Goal: Task Accomplishment & Management: Use online tool/utility

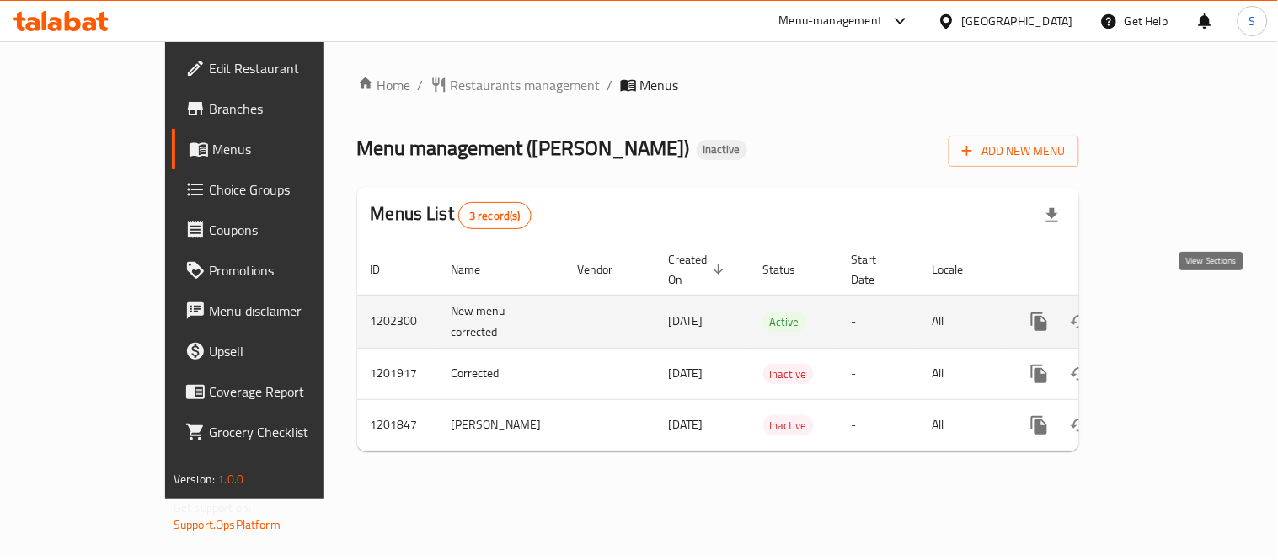
click at [1171, 312] on icon "enhanced table" at bounding box center [1161, 322] width 20 height 20
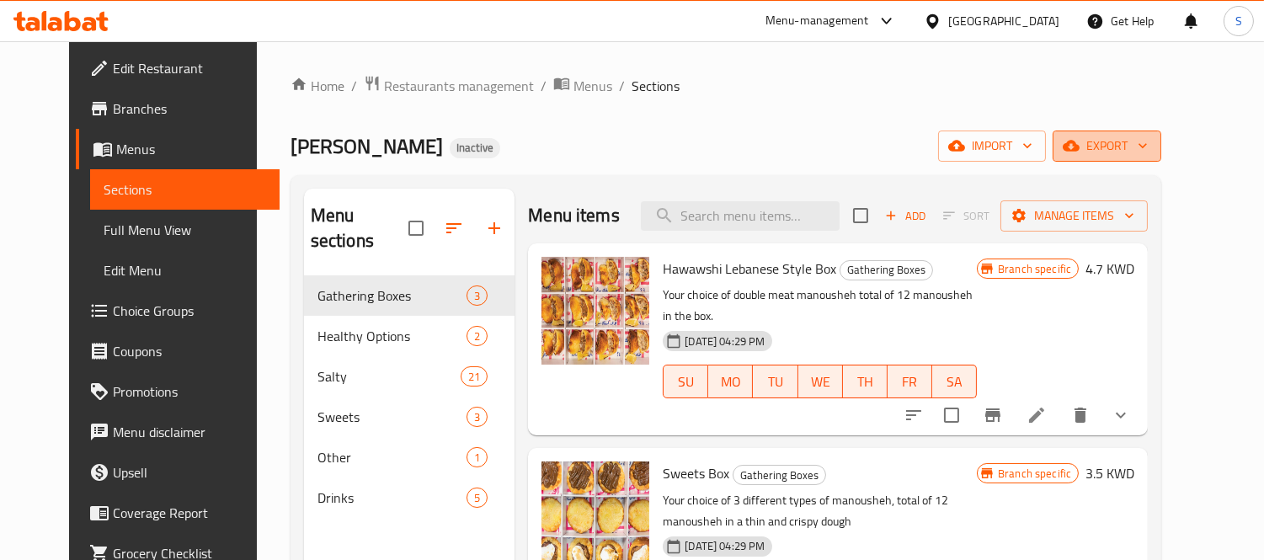
click at [1162, 160] on button "export" at bounding box center [1107, 146] width 109 height 31
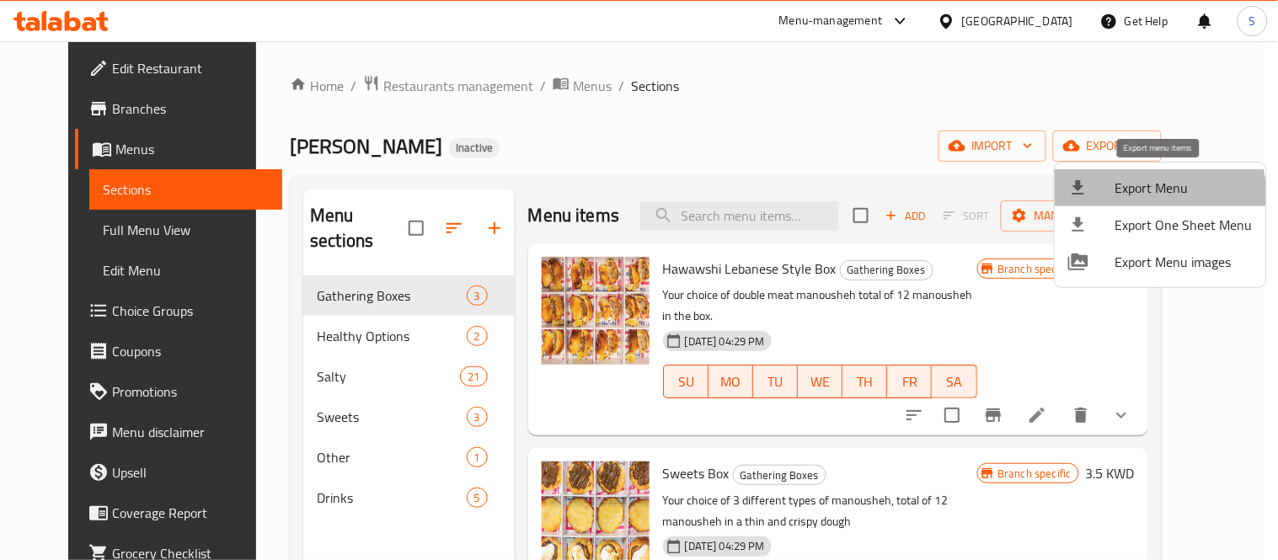
click at [1138, 196] on span "Export Menu" at bounding box center [1183, 188] width 137 height 20
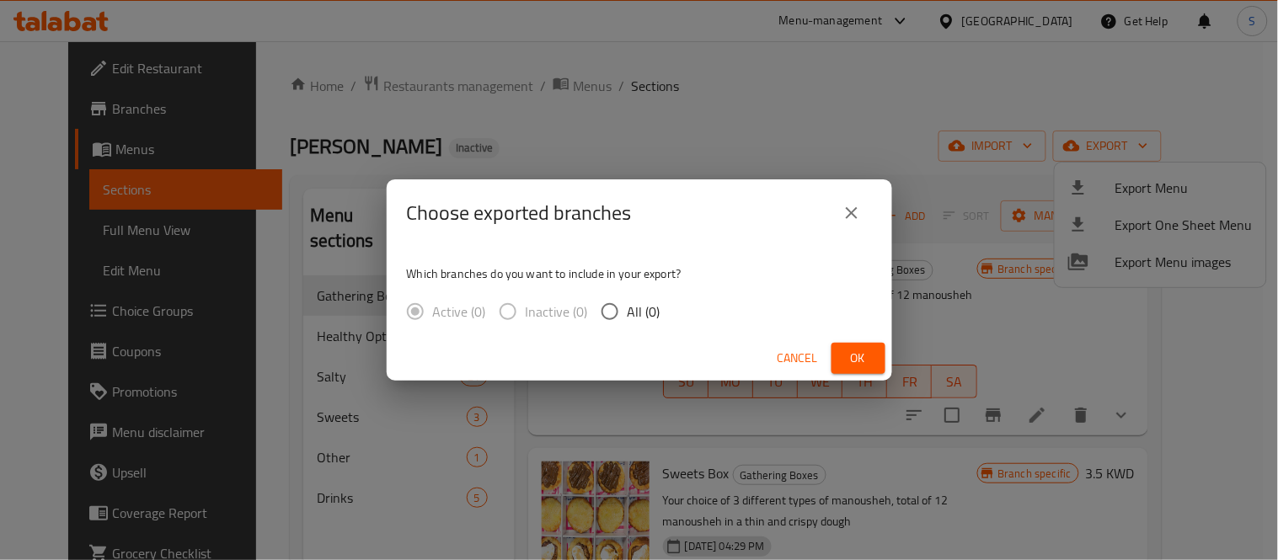
click at [645, 309] on span "All (0)" at bounding box center [644, 312] width 33 height 20
click at [628, 309] on input "All (0)" at bounding box center [609, 311] width 35 height 35
radio input "true"
click at [864, 362] on span "Ok" at bounding box center [858, 358] width 27 height 21
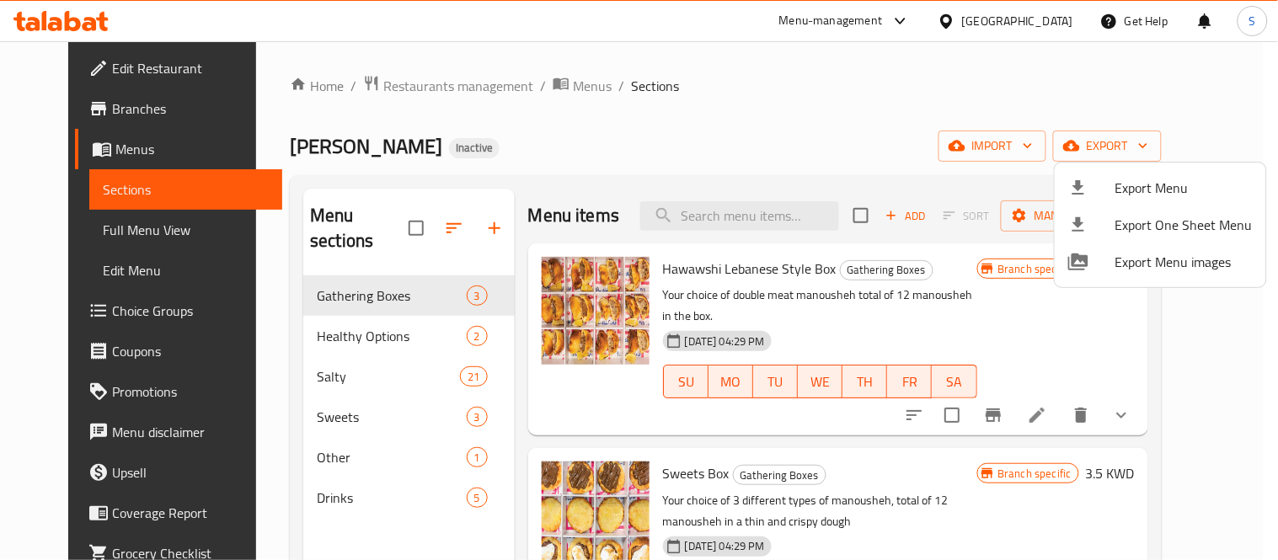
click at [735, 101] on div at bounding box center [639, 280] width 1278 height 560
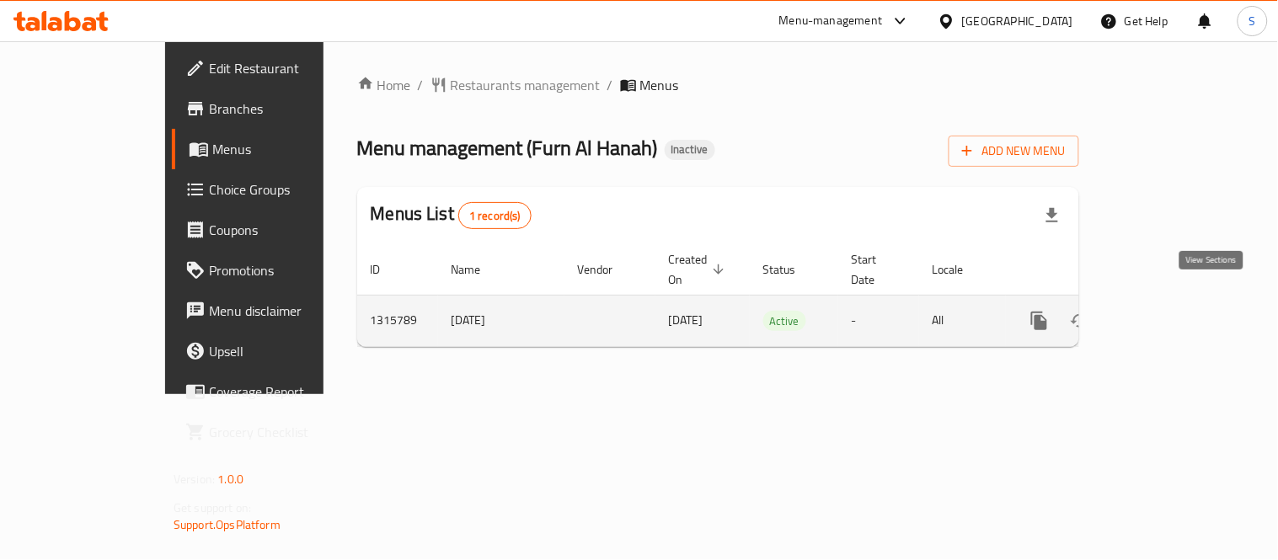
click at [1181, 313] on link "enhanced table" at bounding box center [1161, 321] width 40 height 40
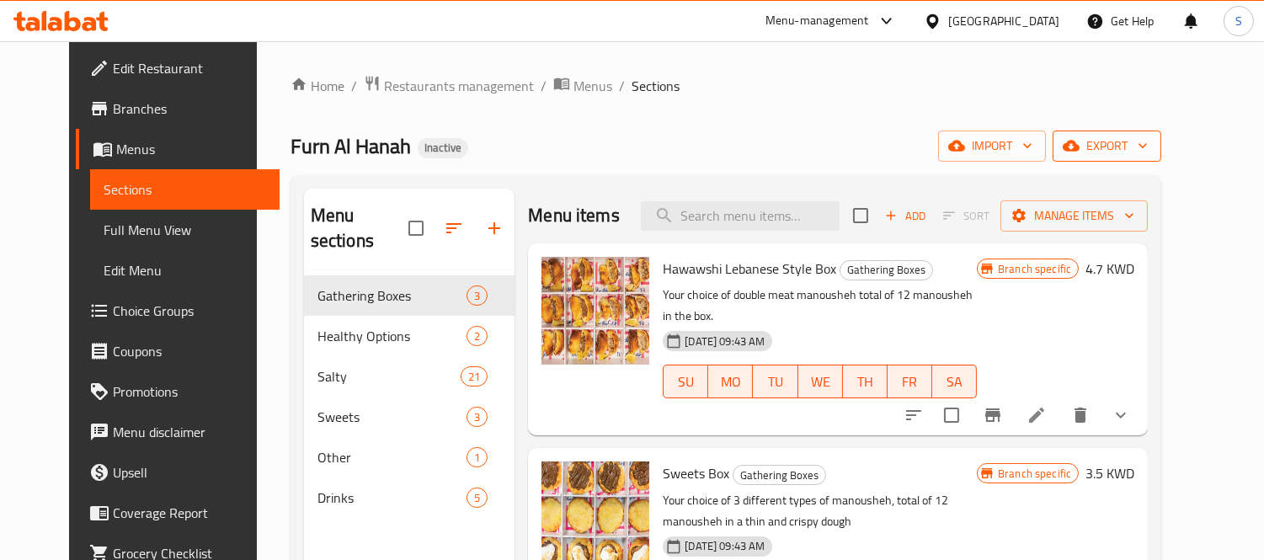
click at [1151, 143] on icon "button" at bounding box center [1143, 145] width 17 height 17
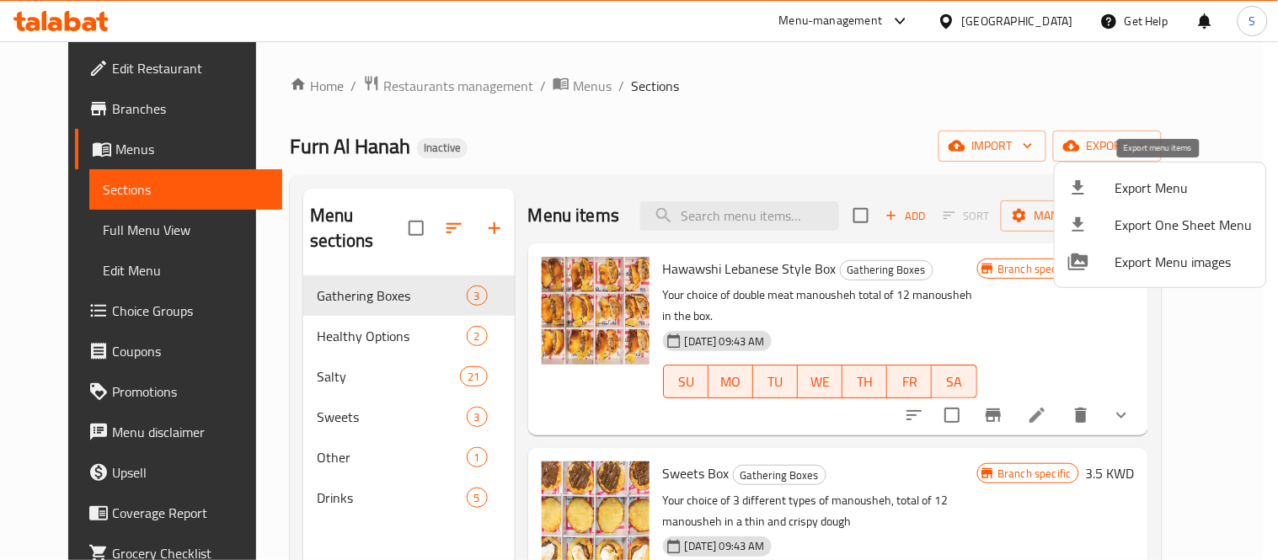
click at [1181, 170] on li "Export Menu" at bounding box center [1160, 187] width 211 height 37
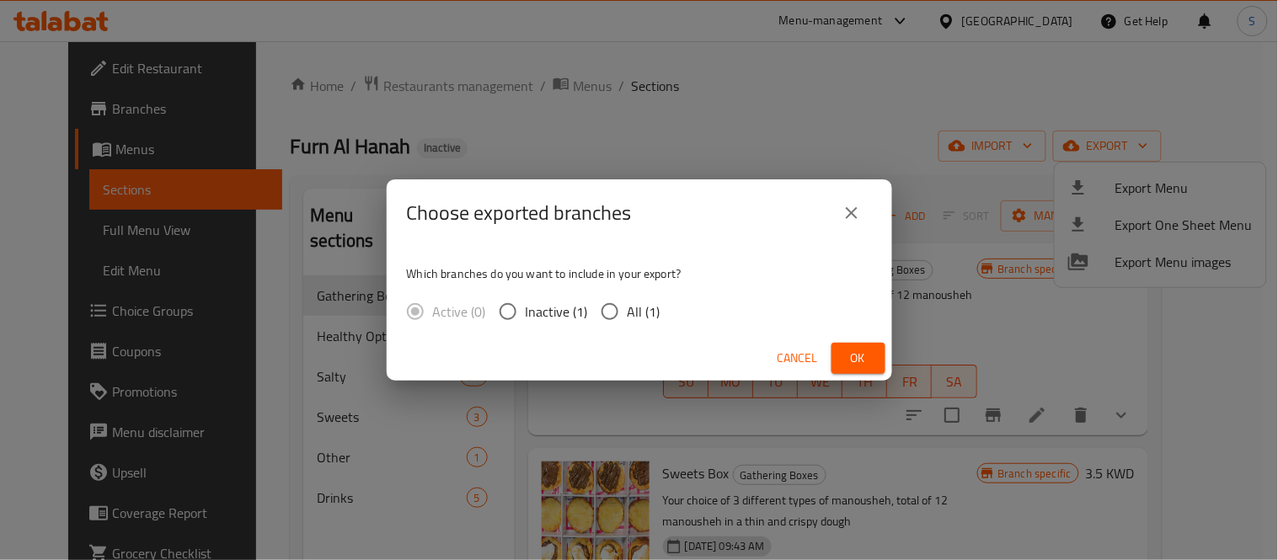
click at [634, 313] on span "All (1)" at bounding box center [644, 312] width 33 height 20
click at [628, 313] on input "All (1)" at bounding box center [609, 311] width 35 height 35
radio input "true"
click at [869, 357] on span "Ok" at bounding box center [858, 358] width 27 height 21
